Goal: Information Seeking & Learning: Learn about a topic

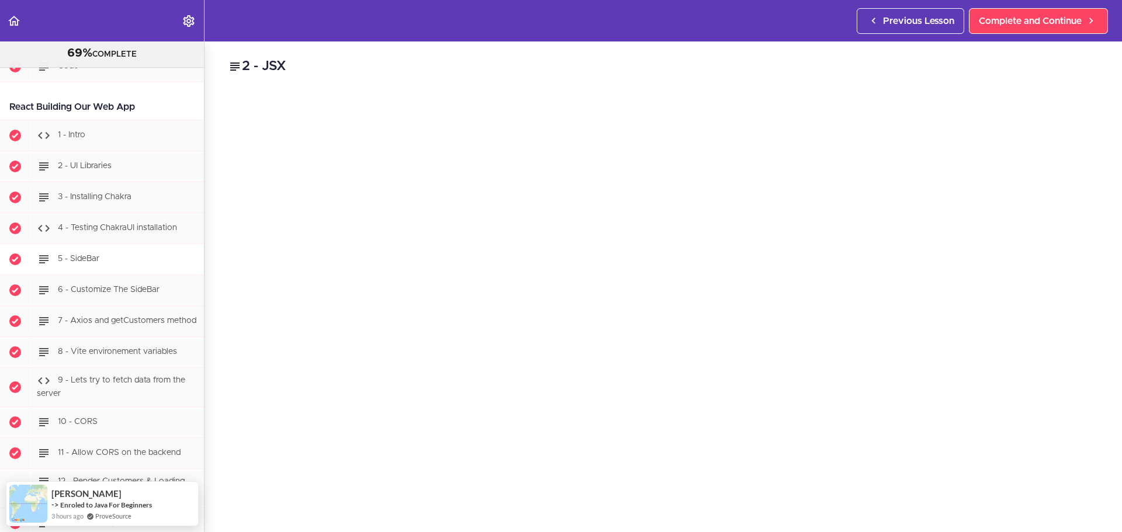
scroll to position [13523, 0]
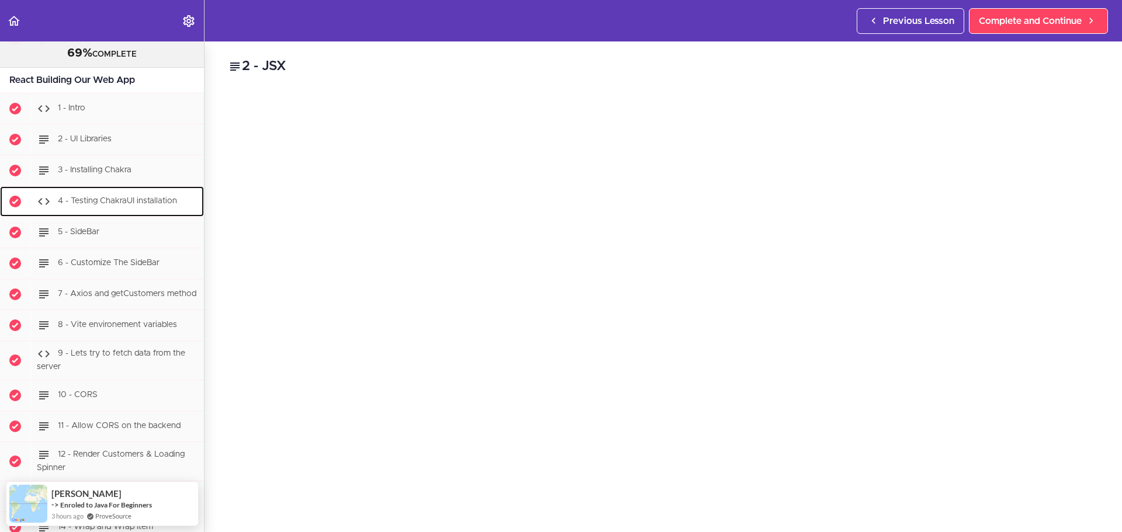
click at [122, 214] on div "4 - Testing ChakraUI installation" at bounding box center [116, 202] width 173 height 26
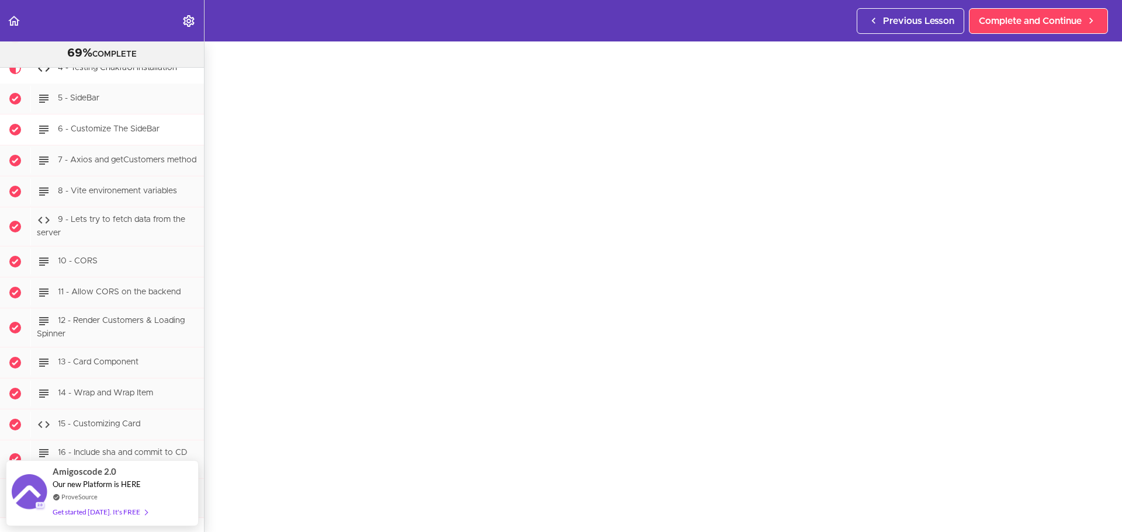
scroll to position [13715, 0]
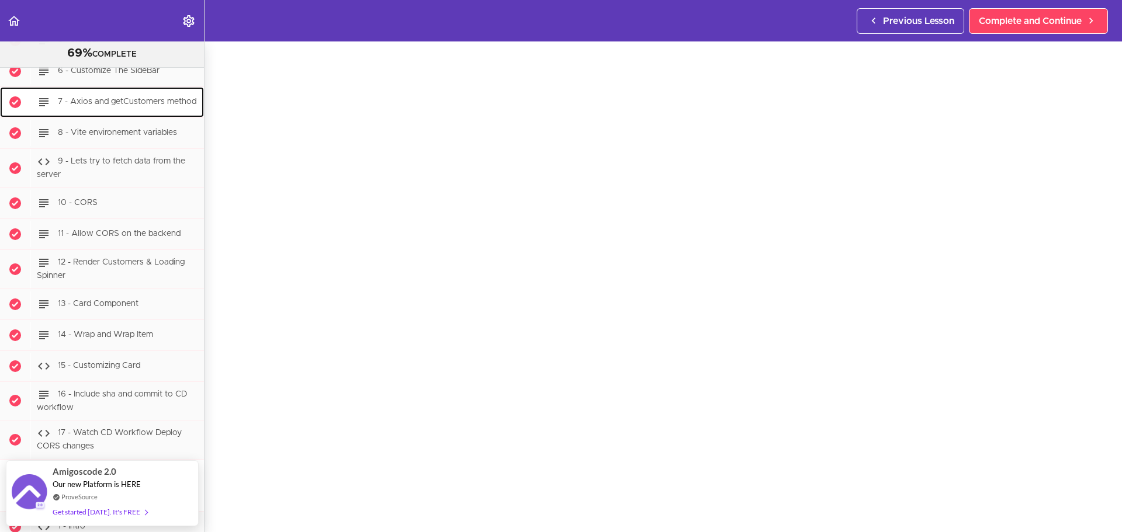
click at [101, 106] on span "7 - Axios and getCustomers method" at bounding box center [127, 102] width 138 height 8
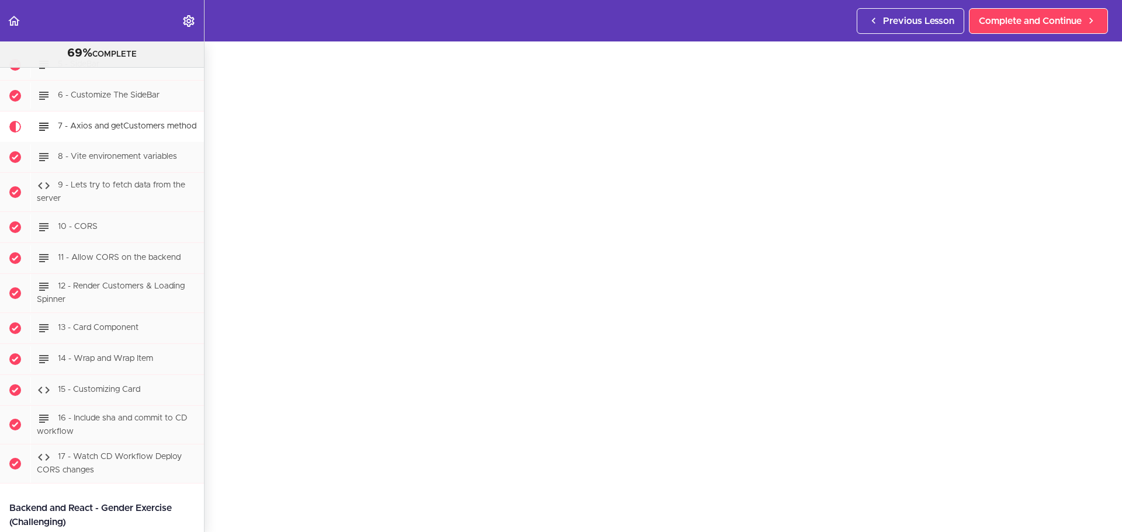
scroll to position [58, 0]
